Goal: Check status: Check status

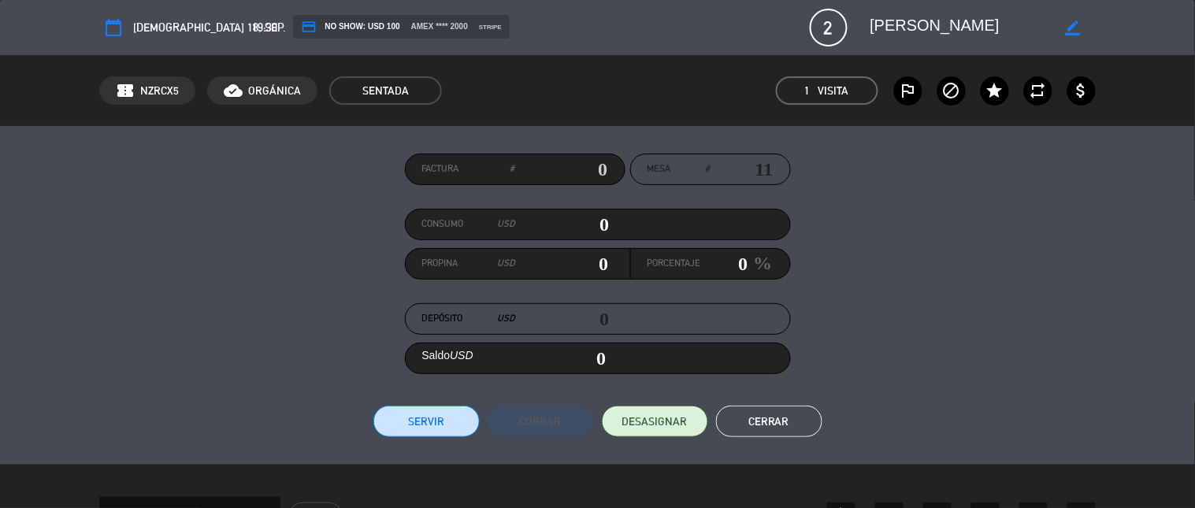
click at [702, 413] on button "Cerrar" at bounding box center [769, 422] width 106 height 32
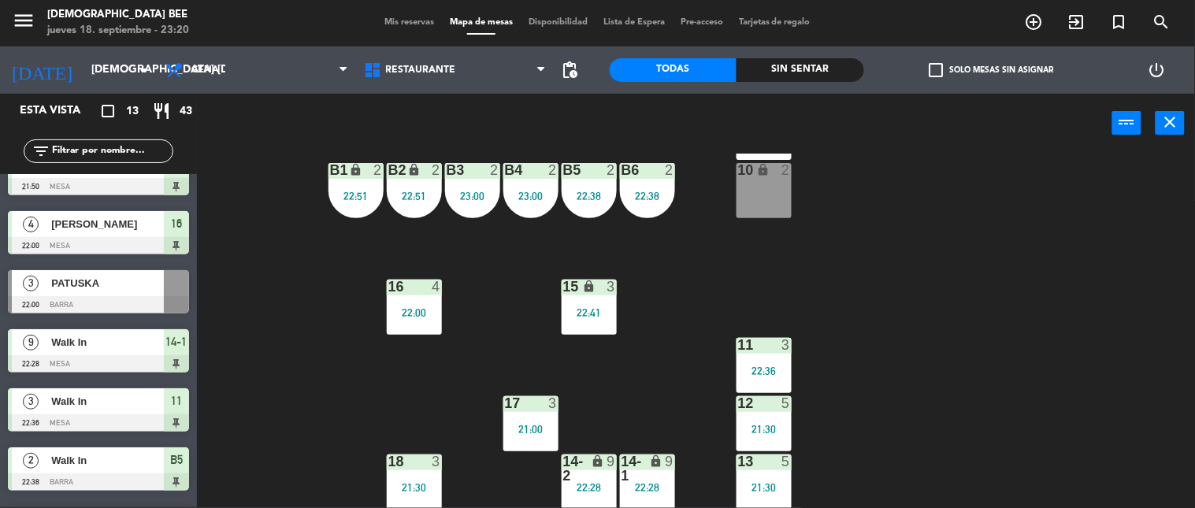
scroll to position [435, 0]
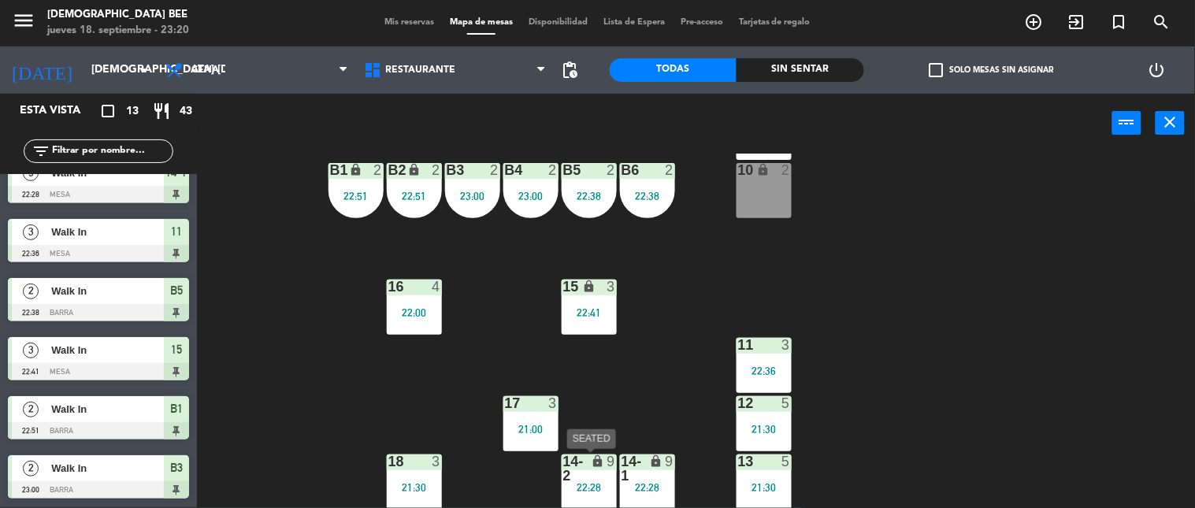
click at [616, 413] on div "9" at bounding box center [615, 468] width 26 height 28
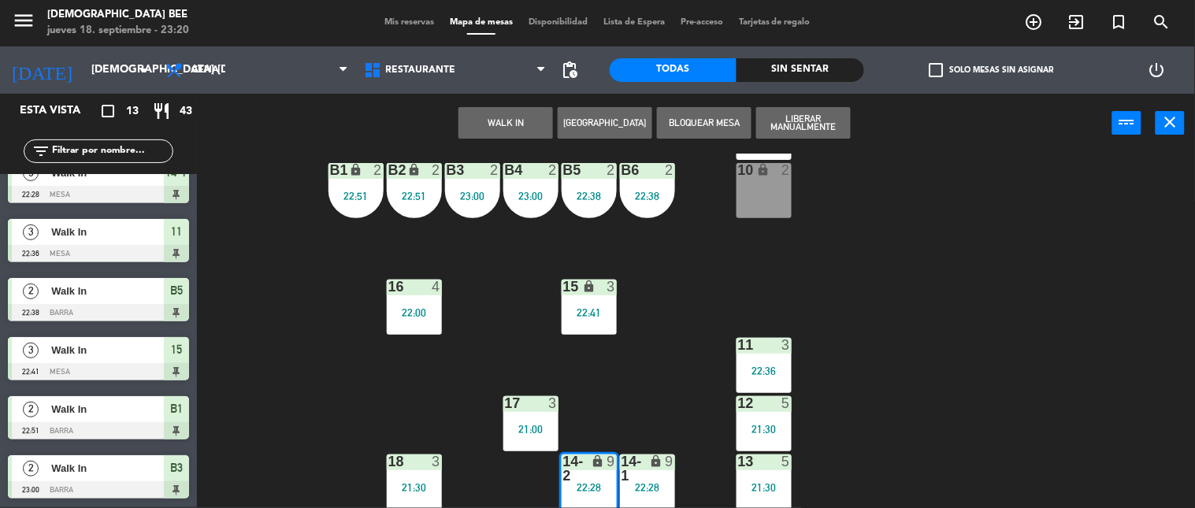
click at [702, 413] on div "7 lock 2 21:50 8 lock 2 9 lock 2 21:30 B1 lock 2 22:51 B2 lock 2 22:51 B3 2 23:…" at bounding box center [702, 331] width 986 height 354
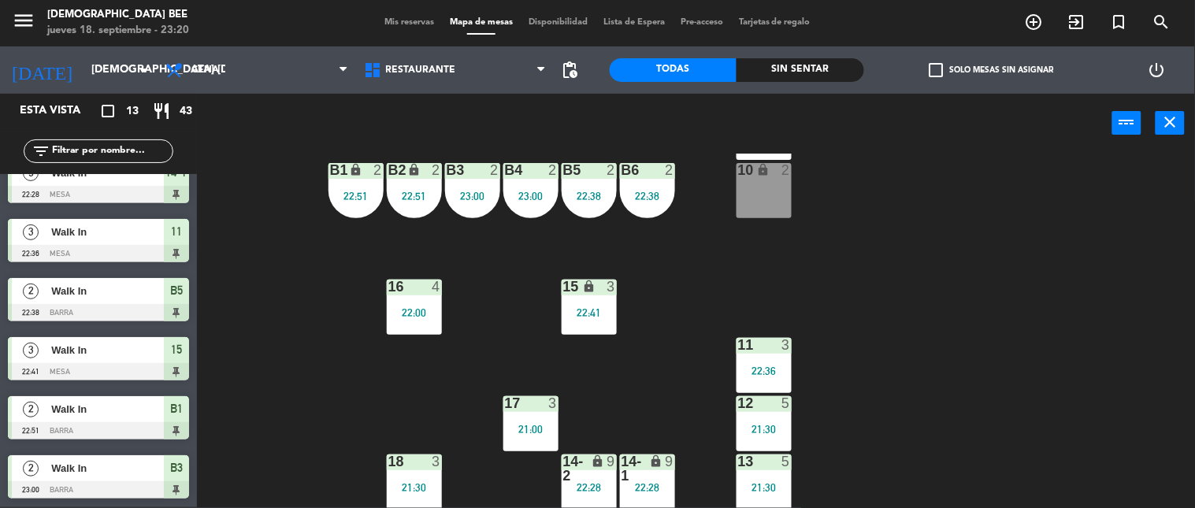
click at [702, 413] on div at bounding box center [763, 461] width 26 height 14
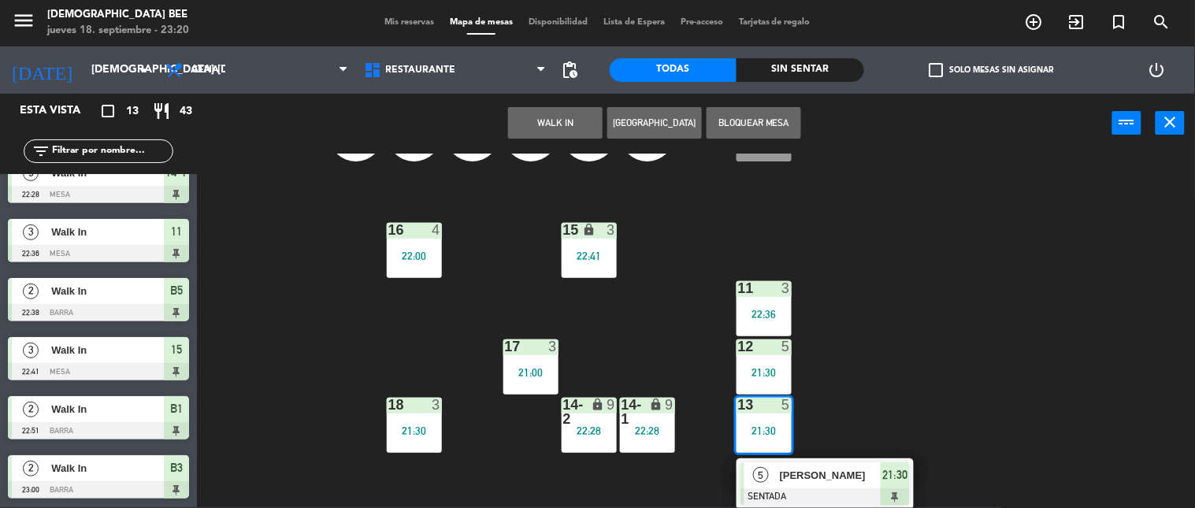
click at [702, 413] on span "[PERSON_NAME]" at bounding box center [830, 475] width 101 height 17
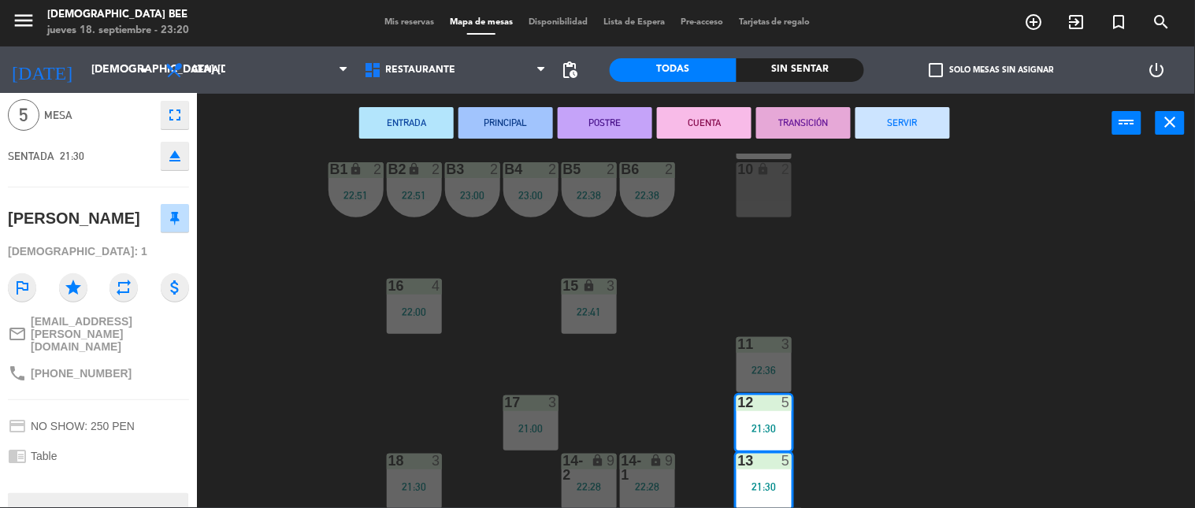
scroll to position [123, 0]
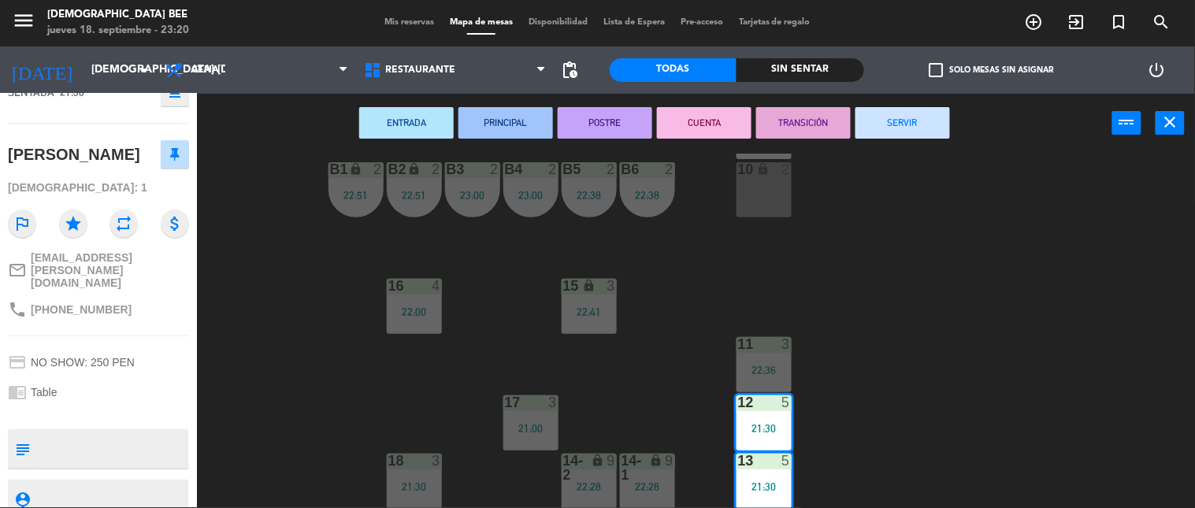
click at [387, 18] on span "Mis reservas" at bounding box center [408, 22] width 65 height 9
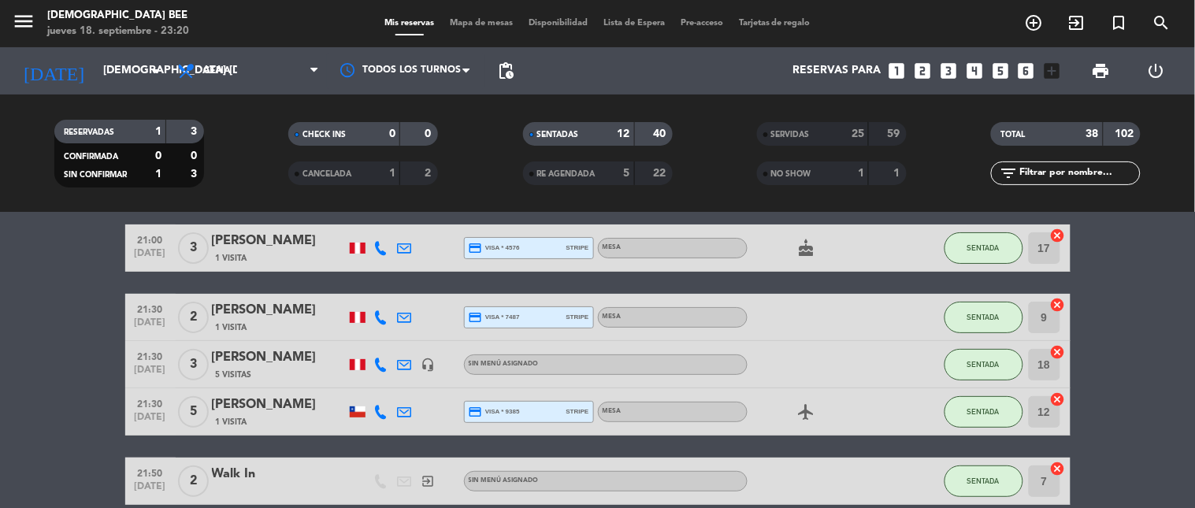
scroll to position [87, 0]
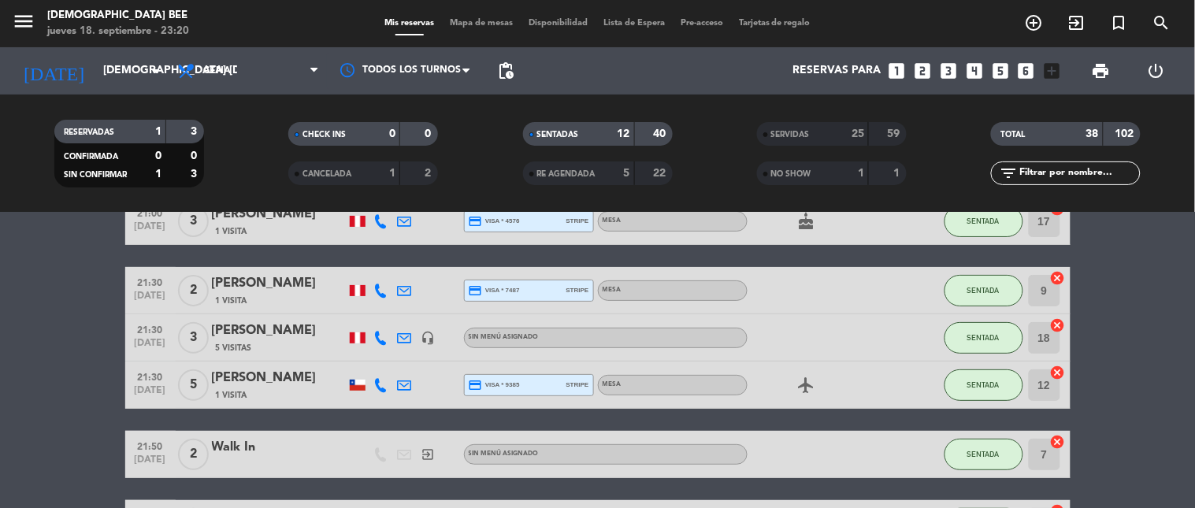
click at [265, 384] on div "[PERSON_NAME]" at bounding box center [279, 378] width 134 height 20
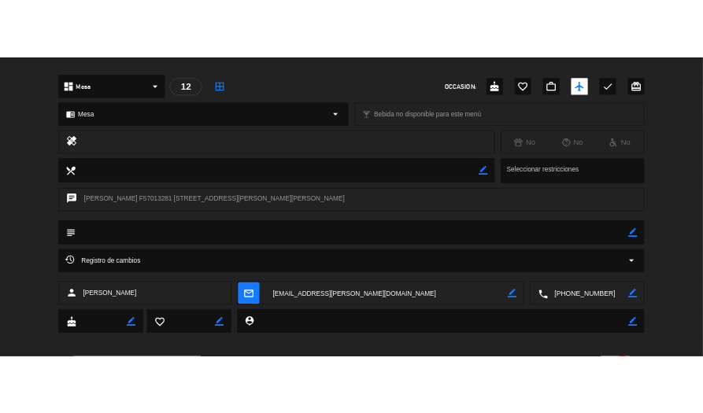
scroll to position [475, 0]
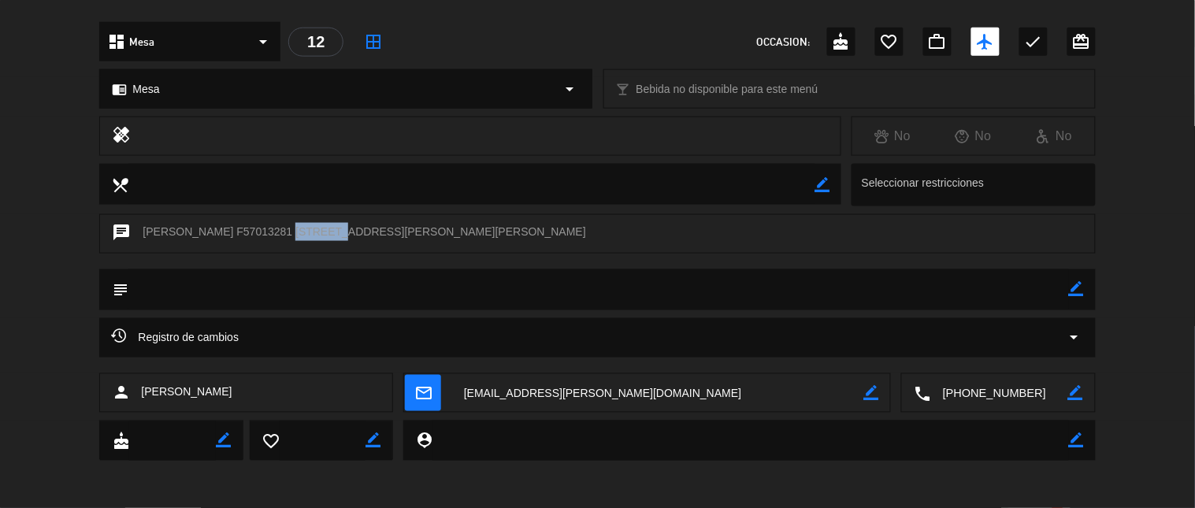
drag, startPoint x: 307, startPoint y: 232, endPoint x: 257, endPoint y: 231, distance: 50.4
click at [257, 231] on div "chat [PERSON_NAME] F57013281 [STREET_ADDRESS][PERSON_NAME][PERSON_NAME]" at bounding box center [596, 233] width 995 height 39
copy div "57013281"
click at [303, 233] on div "chat [PERSON_NAME] F57013281 [STREET_ADDRESS][PERSON_NAME][PERSON_NAME]" at bounding box center [596, 233] width 995 height 39
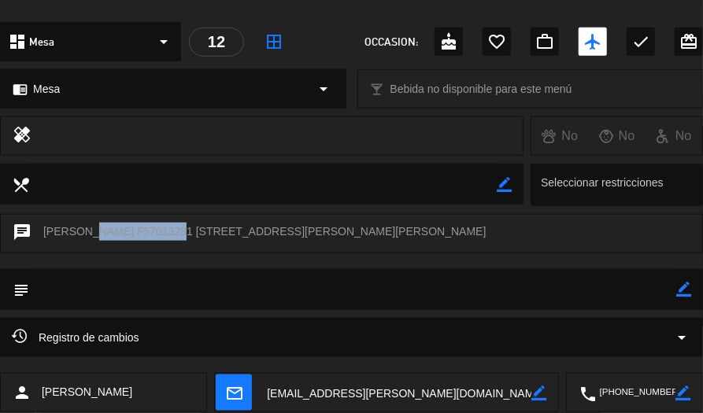
drag, startPoint x: 146, startPoint y: 235, endPoint x: 76, endPoint y: 234, distance: 69.3
click at [76, 234] on div "chat [PERSON_NAME] F57013281 [STREET_ADDRESS][PERSON_NAME][PERSON_NAME]" at bounding box center [351, 233] width 703 height 39
copy div "[PERSON_NAME]"
